Goal: Task Accomplishment & Management: Use online tool/utility

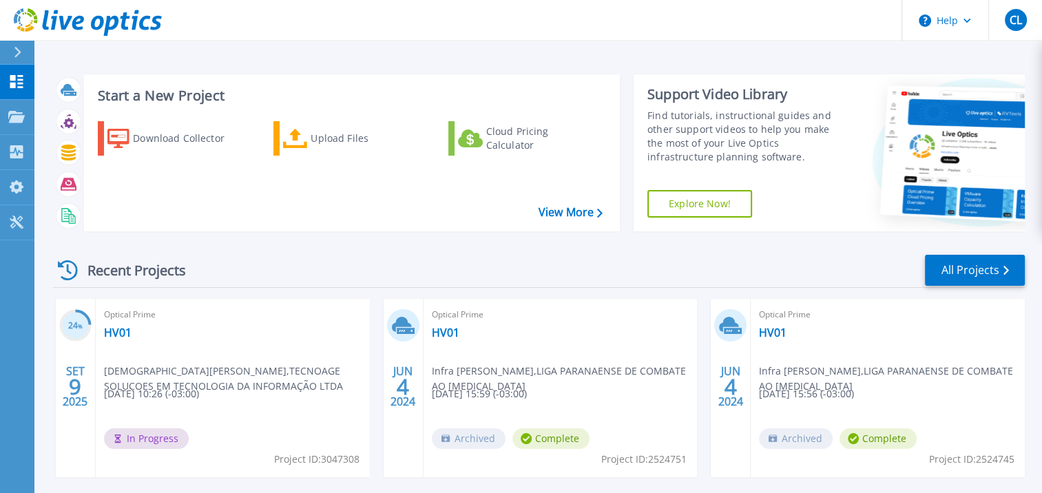
click at [270, 328] on div "Optical Prime HV01 [PERSON_NAME] , TECNOAGE SOLUCOES EM TECNOLOGIA DA INFORMAÇÃ…" at bounding box center [233, 388] width 274 height 178
click at [84, 119] on div "Projects" at bounding box center [64, 118] width 56 height 36
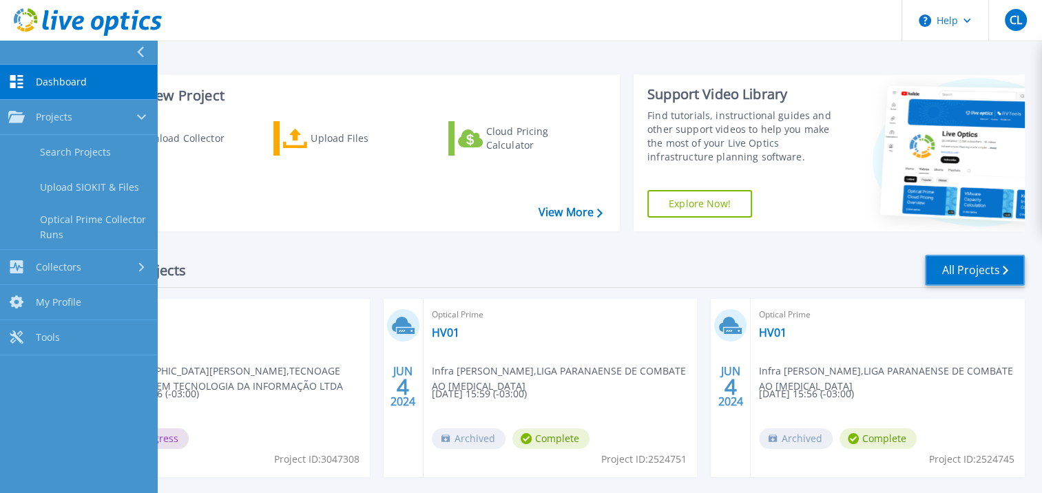
click at [969, 259] on link "All Projects" at bounding box center [975, 270] width 100 height 31
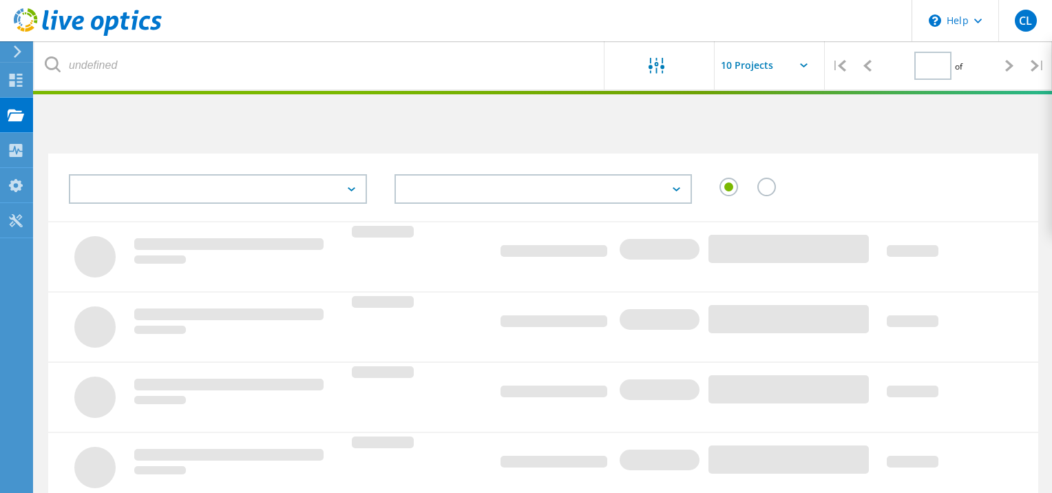
type input "1"
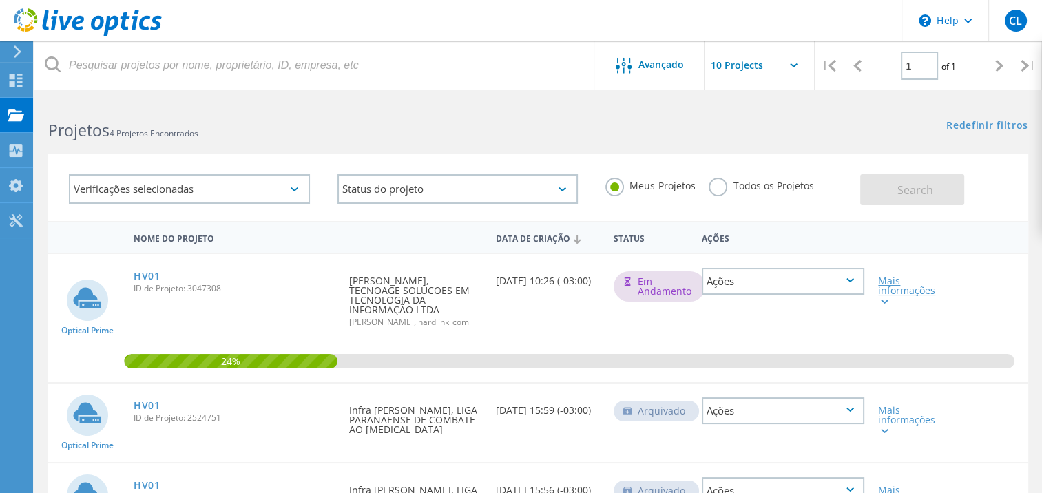
click at [901, 289] on div "Mais informações" at bounding box center [910, 290] width 65 height 29
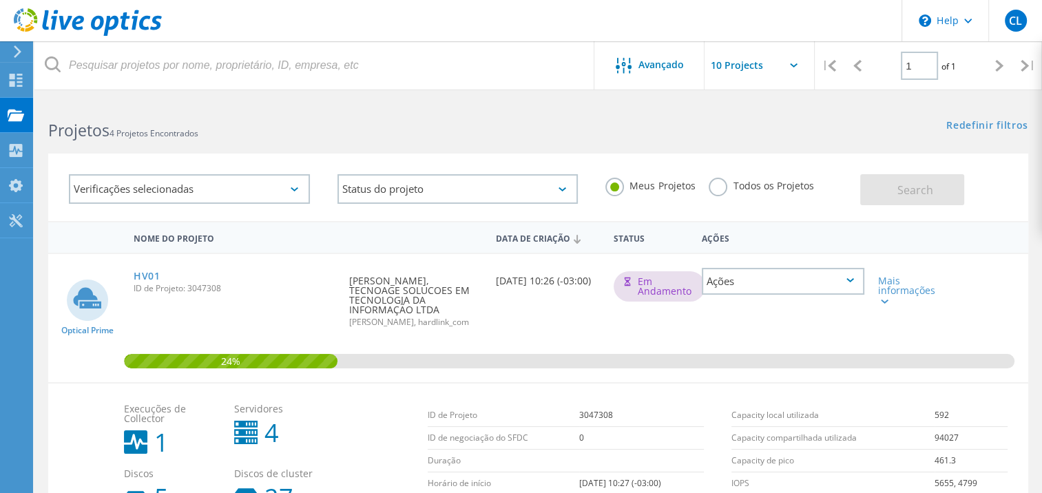
click at [771, 284] on div "Ações" at bounding box center [783, 281] width 162 height 27
click at [773, 259] on div "Ver Projeto" at bounding box center [783, 259] width 160 height 21
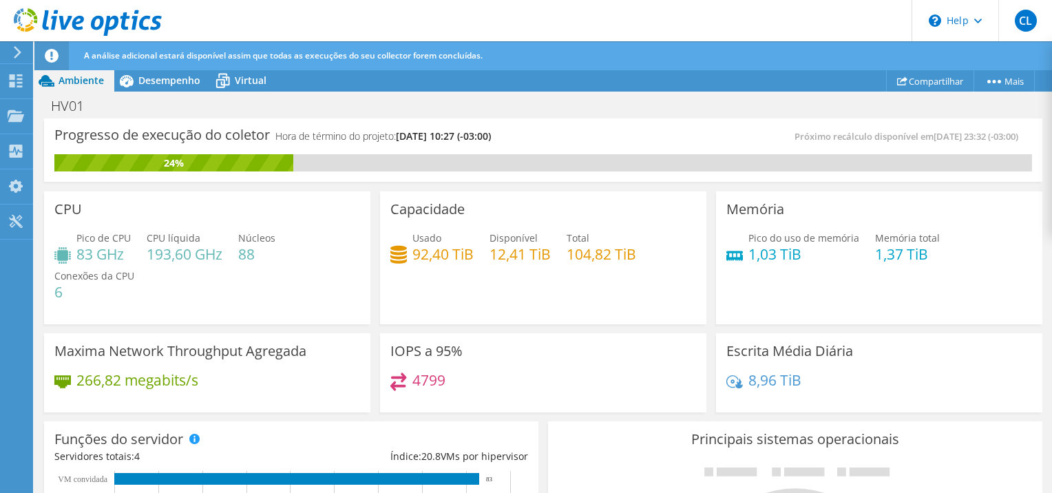
scroll to position [275, 0]
click at [192, 78] on span "Desempenho" at bounding box center [169, 80] width 62 height 13
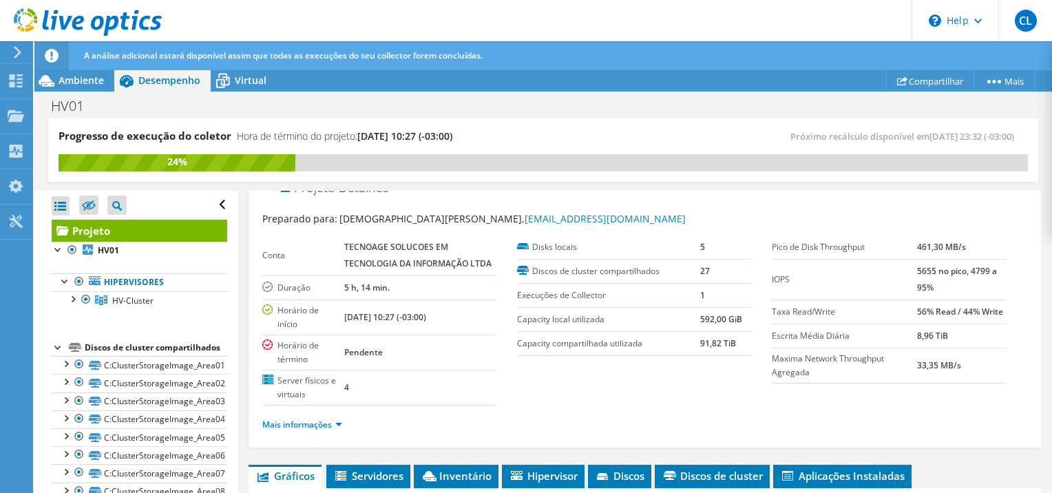
scroll to position [0, 0]
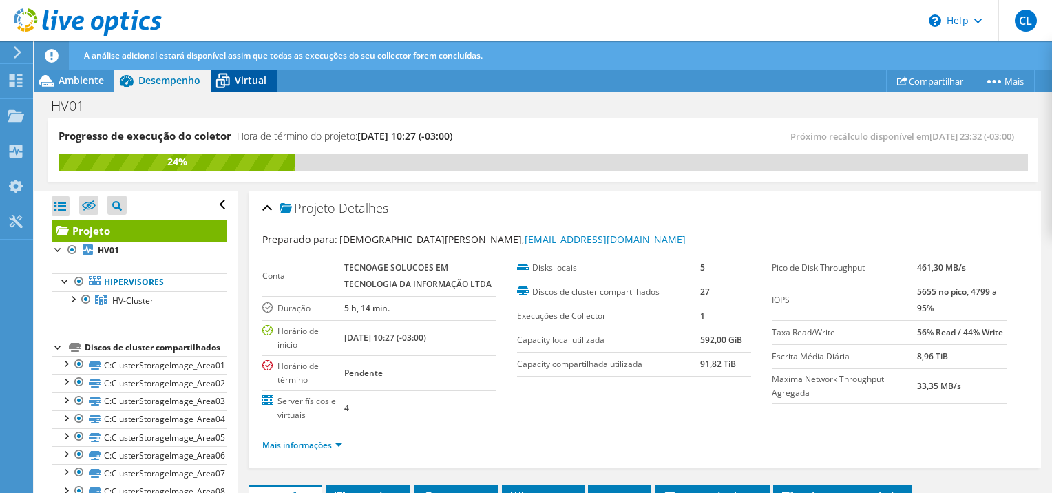
click at [259, 80] on span "Virtual" at bounding box center [251, 80] width 32 height 13
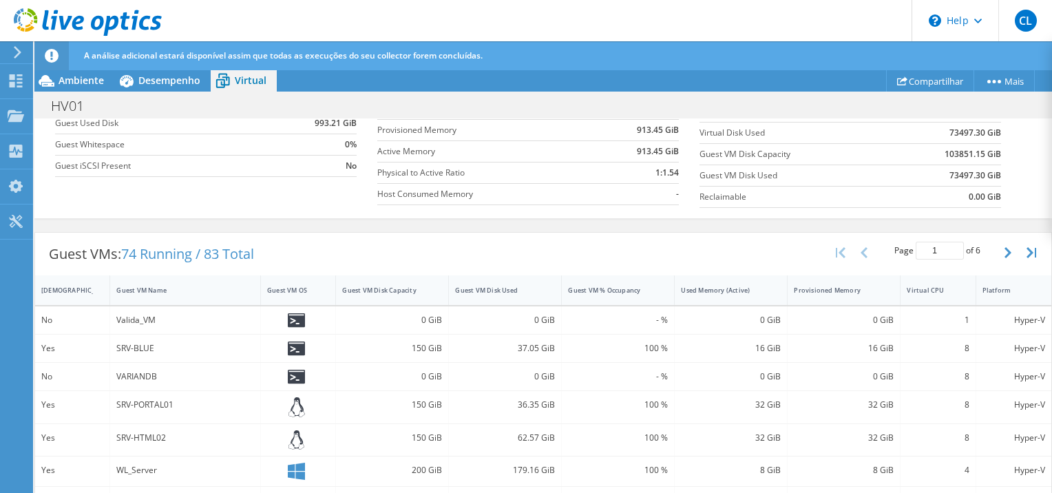
scroll to position [213, 0]
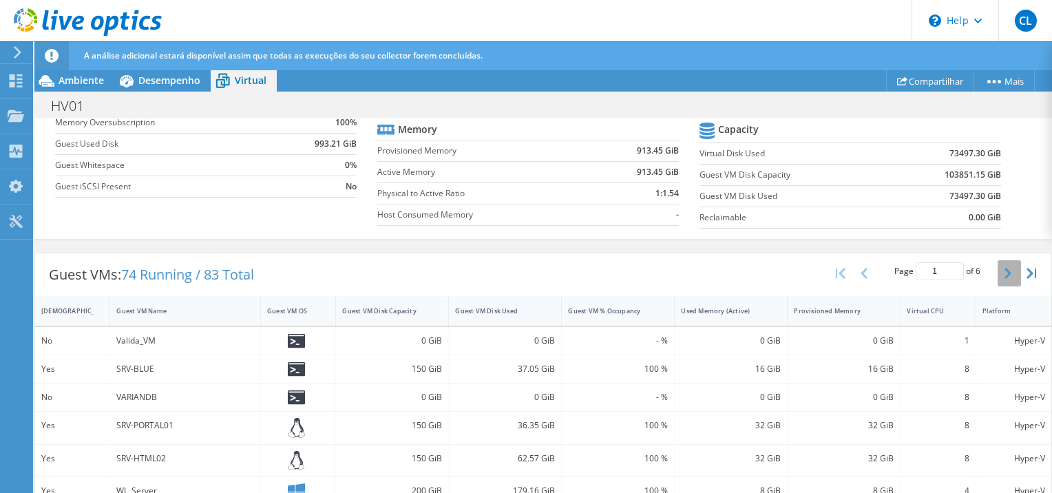
click at [1005, 269] on icon "button" at bounding box center [1008, 273] width 7 height 11
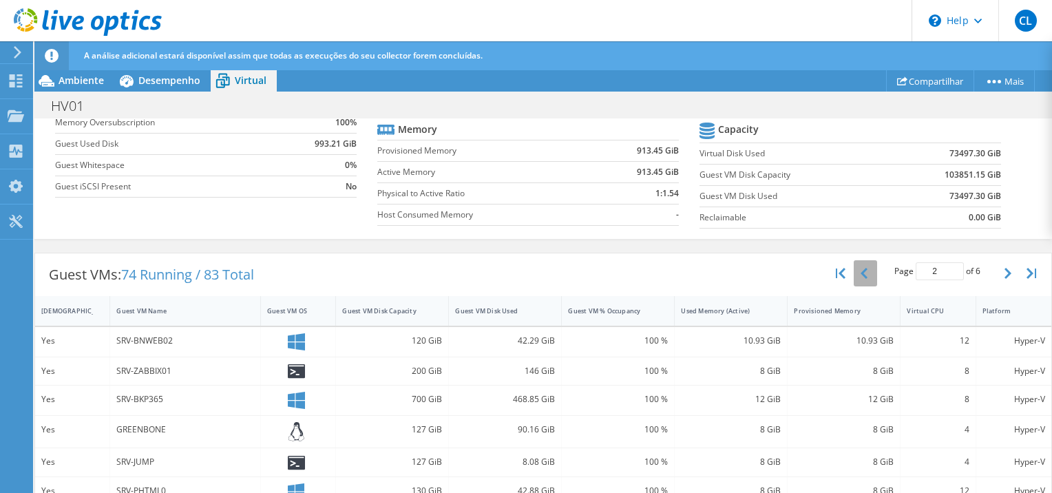
click at [861, 270] on icon "button" at bounding box center [864, 273] width 7 height 11
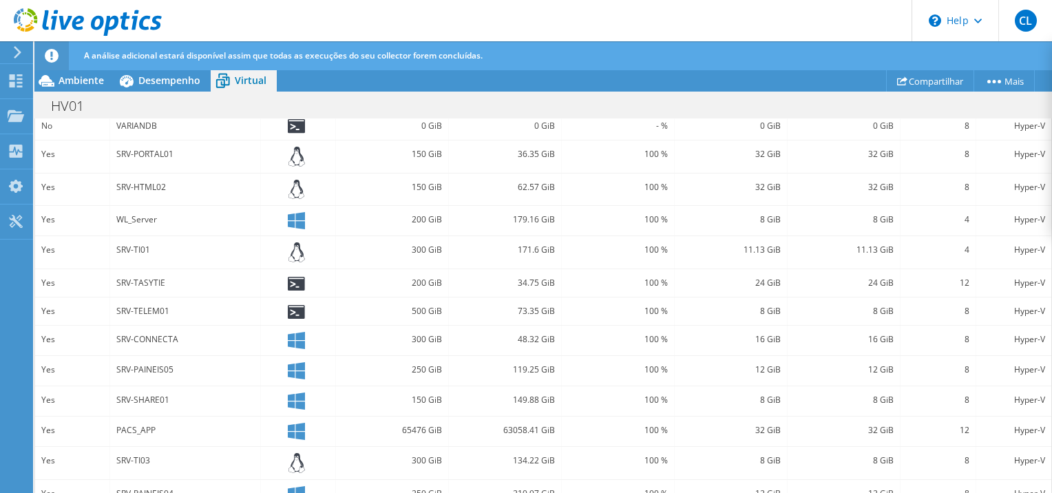
scroll to position [503, 0]
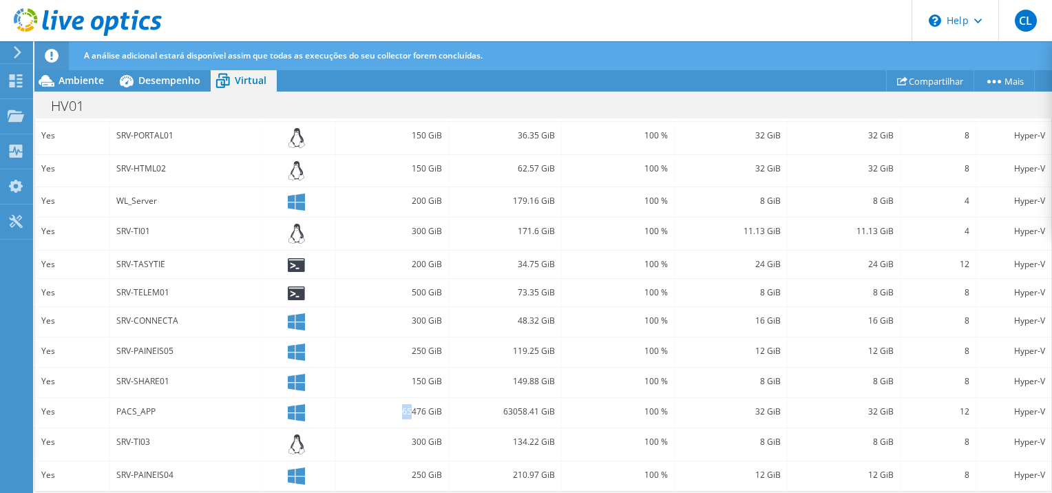
drag, startPoint x: 408, startPoint y: 406, endPoint x: 399, endPoint y: 405, distance: 9.7
click at [399, 405] on div "65476 GiB" at bounding box center [392, 411] width 100 height 15
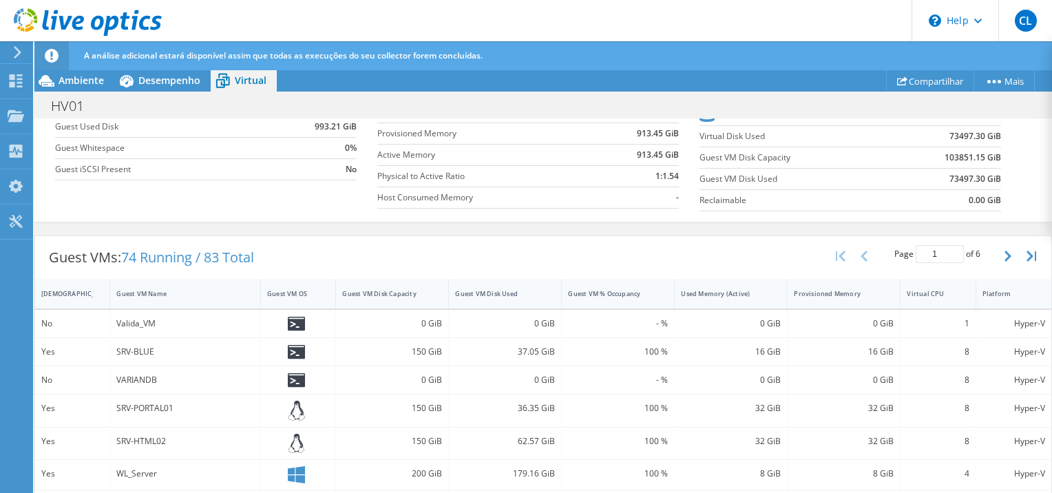
scroll to position [159, 0]
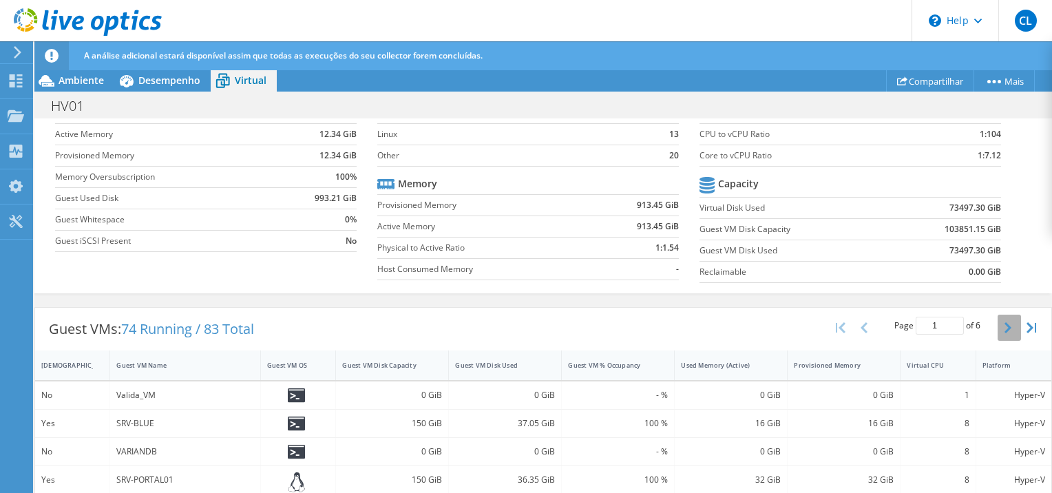
click at [1005, 324] on button "button" at bounding box center [1009, 328] width 23 height 26
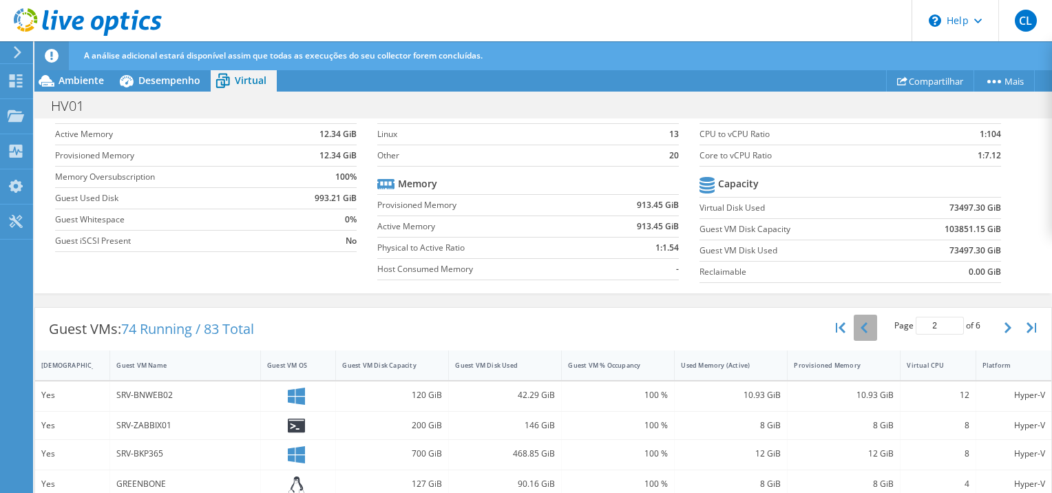
click at [861, 325] on icon "button" at bounding box center [864, 327] width 7 height 11
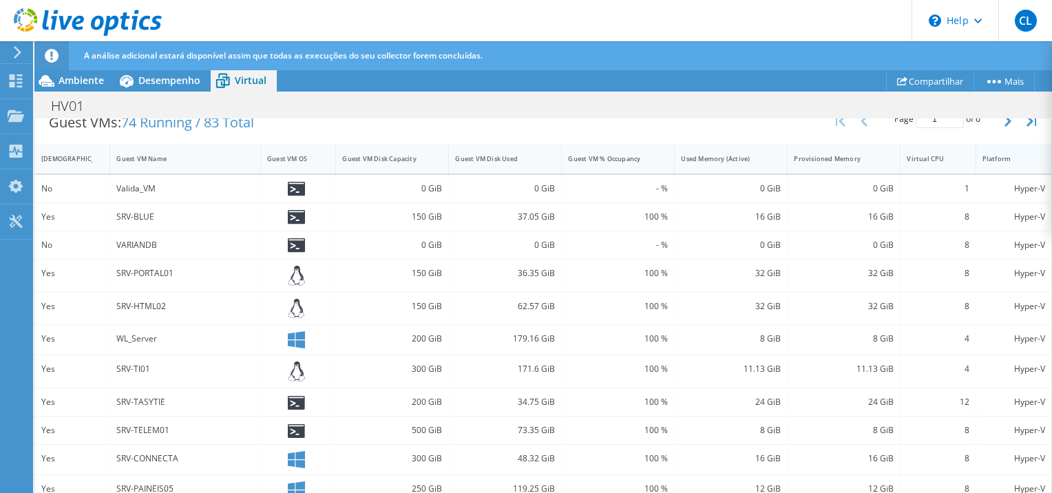
scroll to position [228, 0]
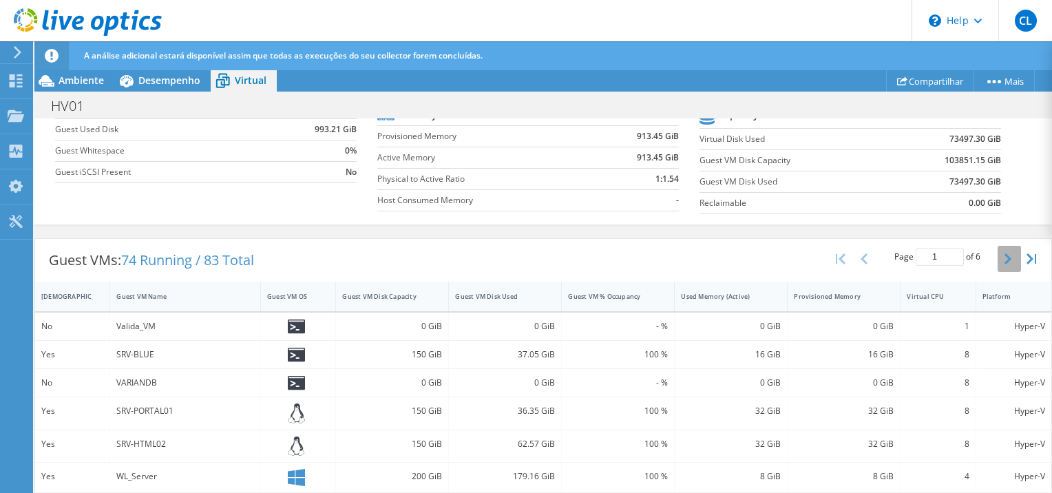
click at [998, 264] on button "button" at bounding box center [1009, 259] width 23 height 26
type input "2"
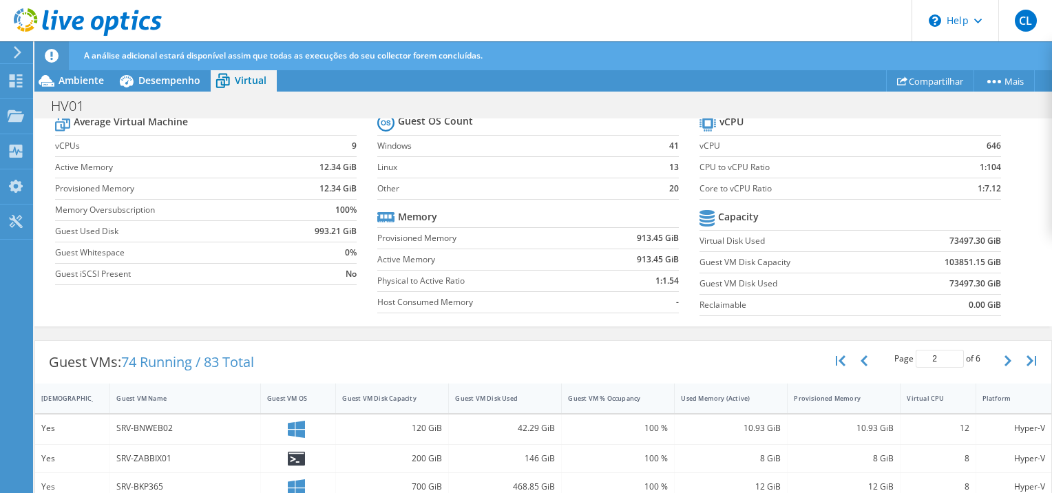
scroll to position [88, 0]
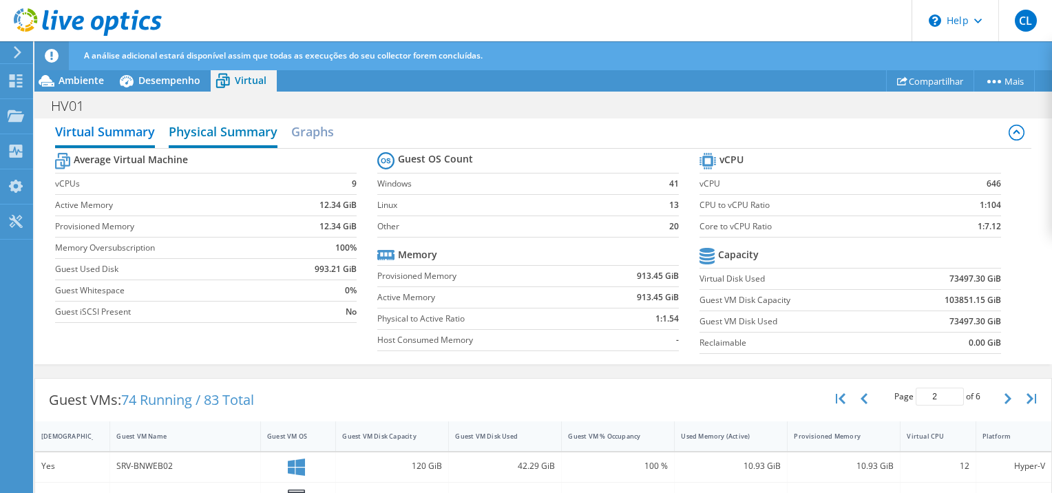
click at [210, 129] on h2 "Physical Summary" at bounding box center [223, 133] width 109 height 30
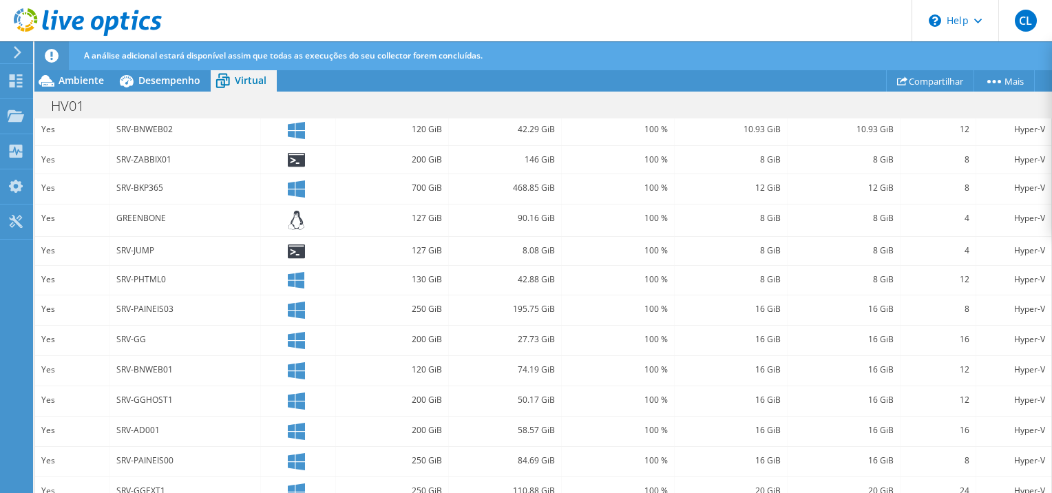
scroll to position [0, 0]
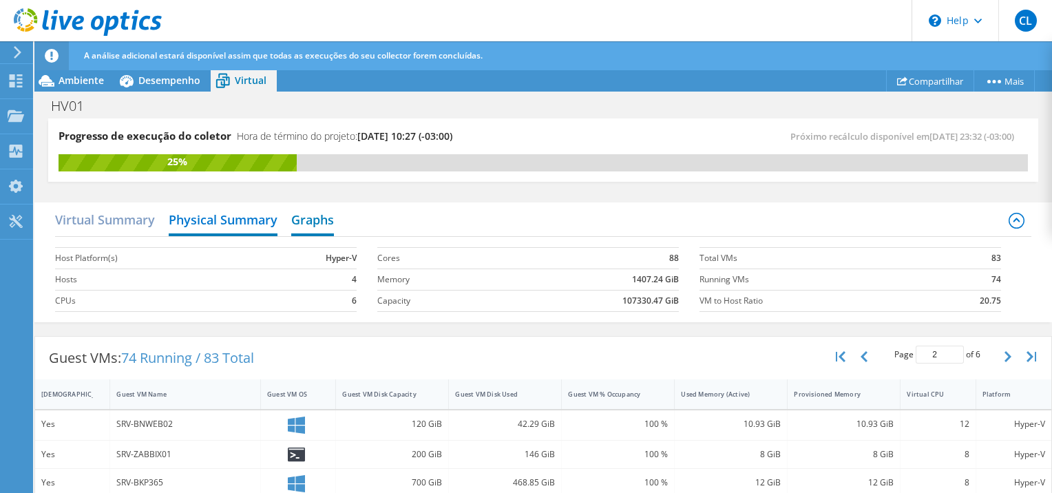
click at [313, 224] on h2 "Graphs" at bounding box center [312, 221] width 43 height 30
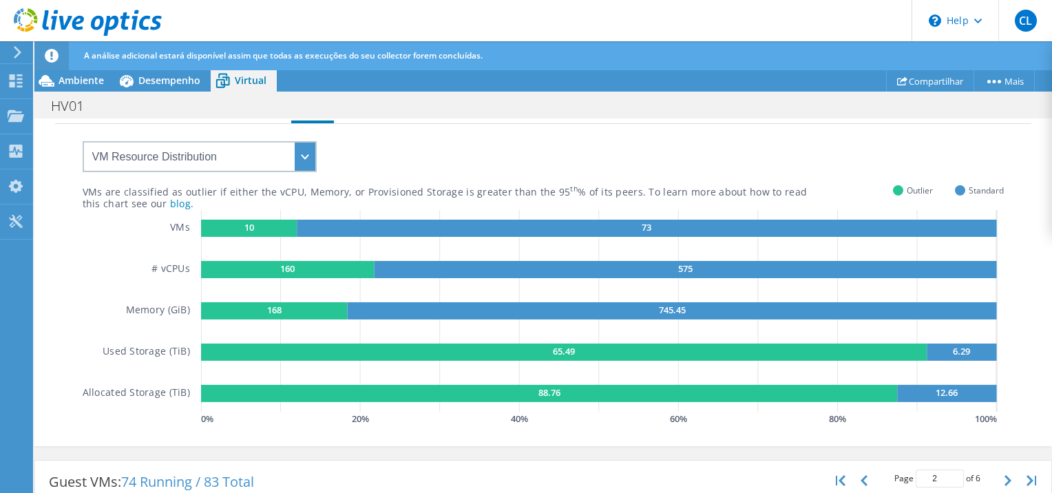
scroll to position [138, 0]
